Goal: Entertainment & Leisure: Consume media (video, audio)

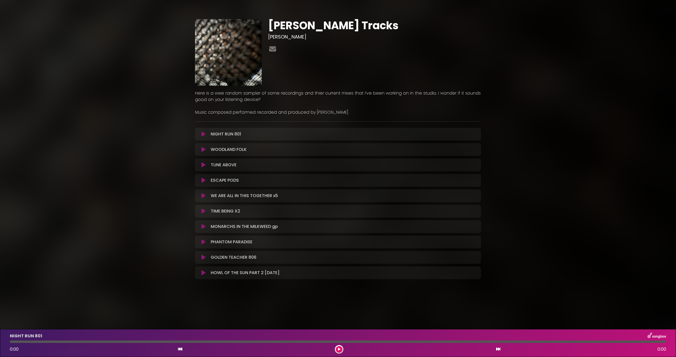
click at [202, 132] on icon at bounding box center [203, 133] width 4 height 5
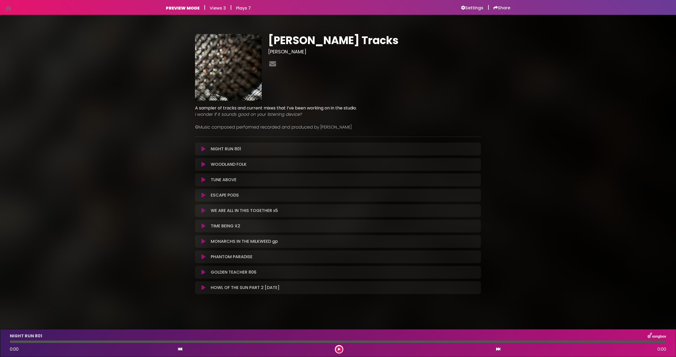
scroll to position [0, 0]
click at [470, 7] on h6 "Settings" at bounding box center [472, 7] width 22 height 5
click at [474, 9] on h6 "Settings" at bounding box center [472, 7] width 22 height 5
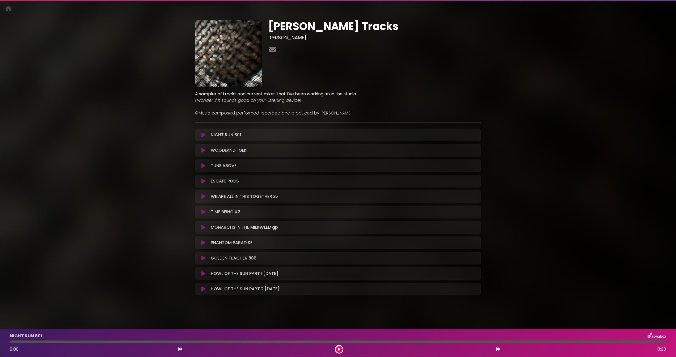
scroll to position [14, 0]
click at [203, 272] on icon at bounding box center [203, 273] width 4 height 5
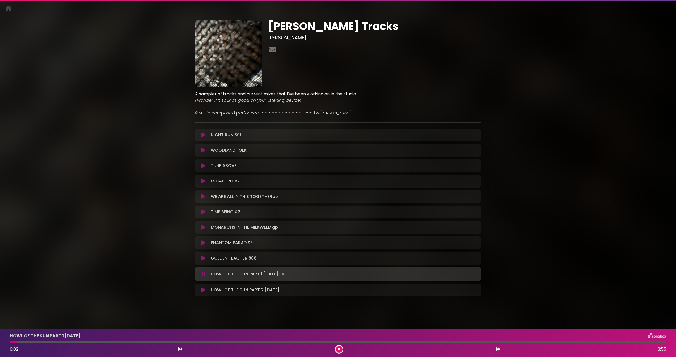
click at [203, 289] on icon at bounding box center [203, 289] width 4 height 5
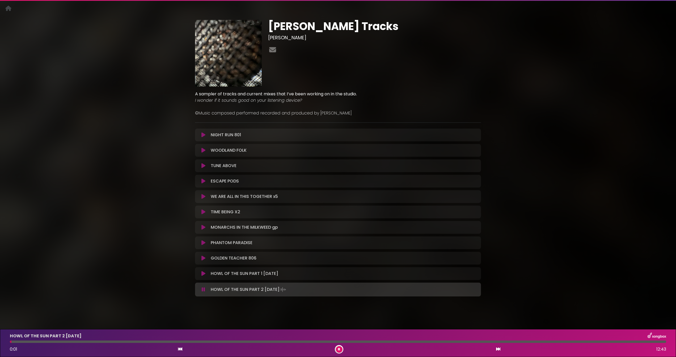
click at [203, 273] on icon at bounding box center [203, 273] width 4 height 5
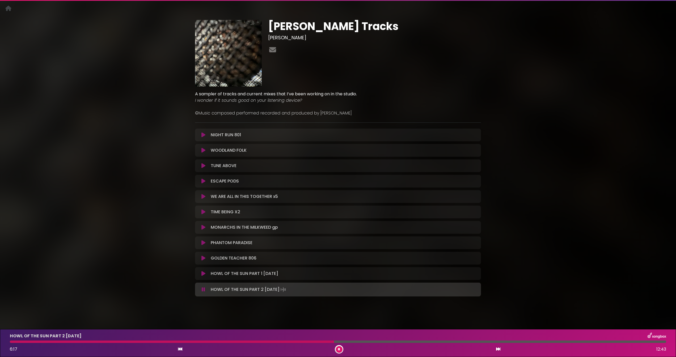
click at [339, 348] on icon at bounding box center [339, 349] width 2 height 3
